Goal: Find specific page/section: Find specific page/section

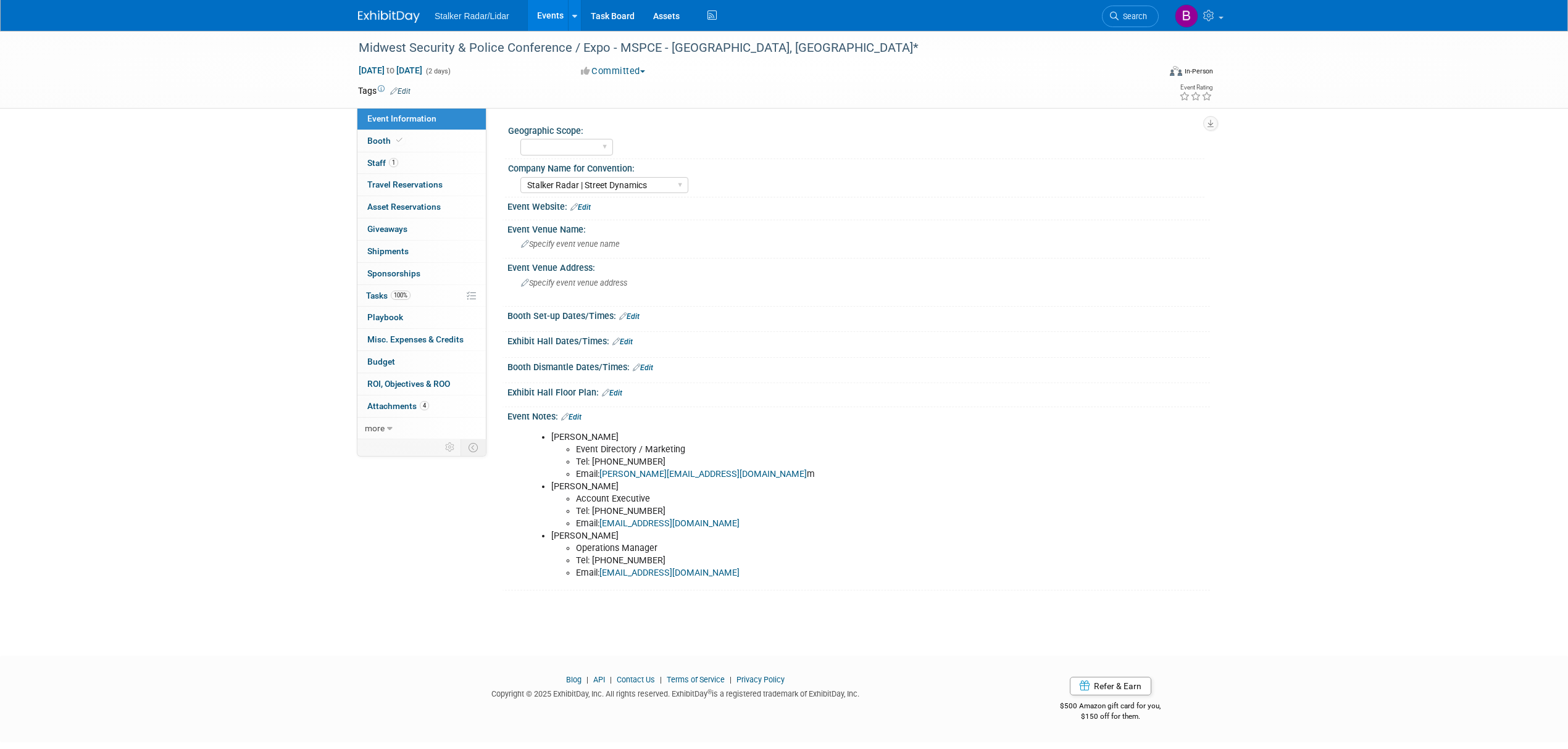
select select "Stalker Radar | Street Dynamics"
click at [572, 12] on icon at bounding box center [574, 16] width 5 height 8
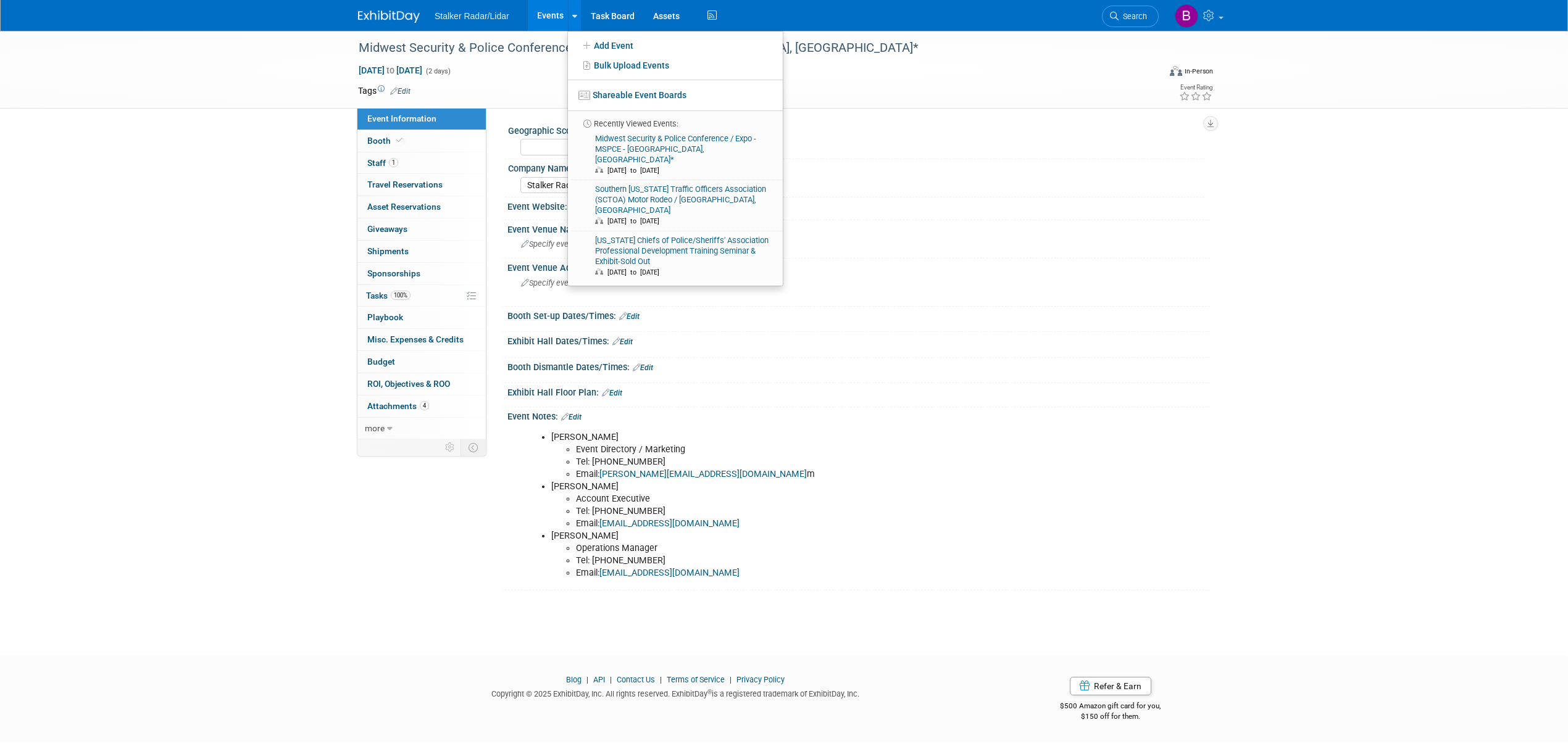
click at [557, 11] on link "Events" at bounding box center [550, 16] width 45 height 31
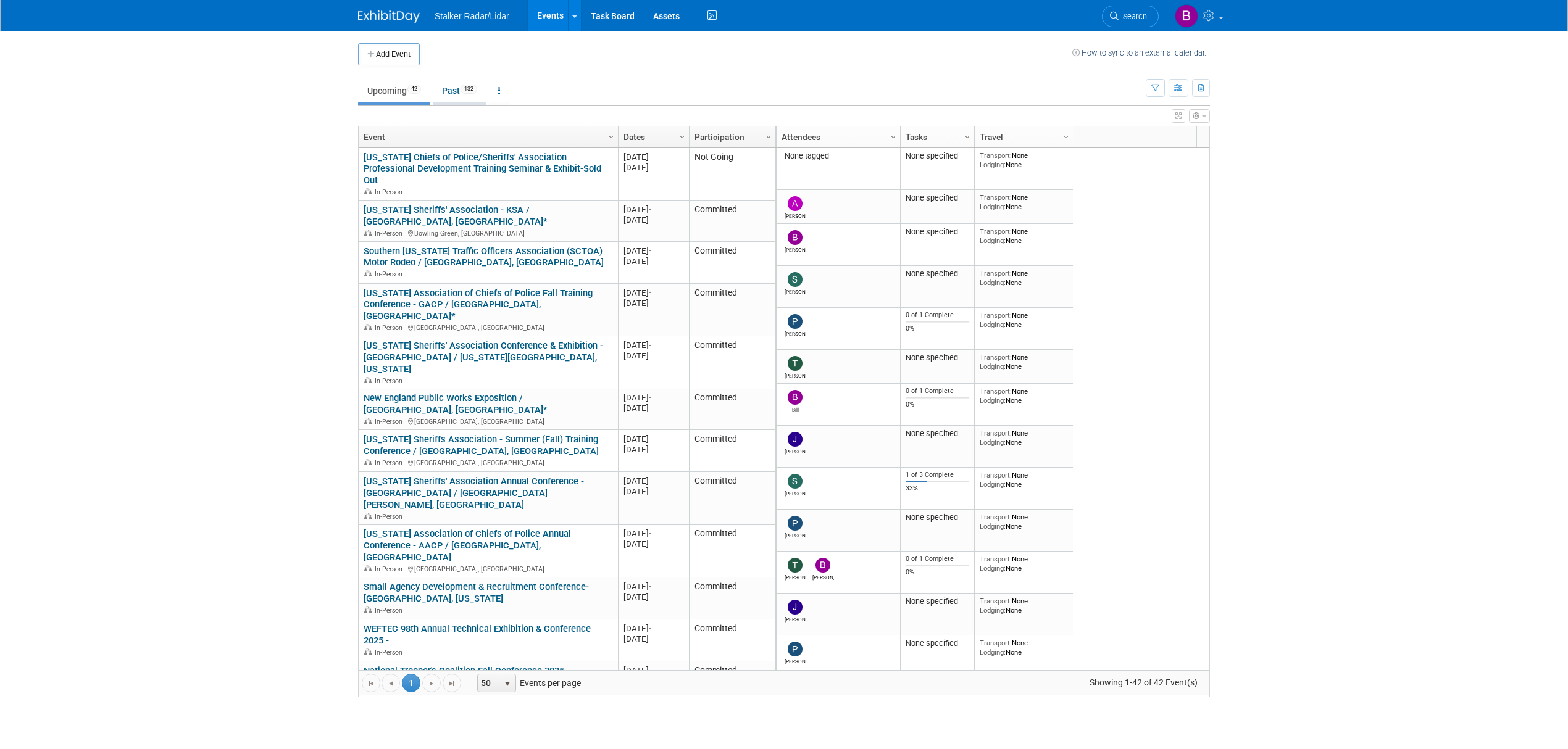
click at [451, 85] on link "Past 132" at bounding box center [460, 91] width 54 height 23
